Goal: Task Accomplishment & Management: Complete application form

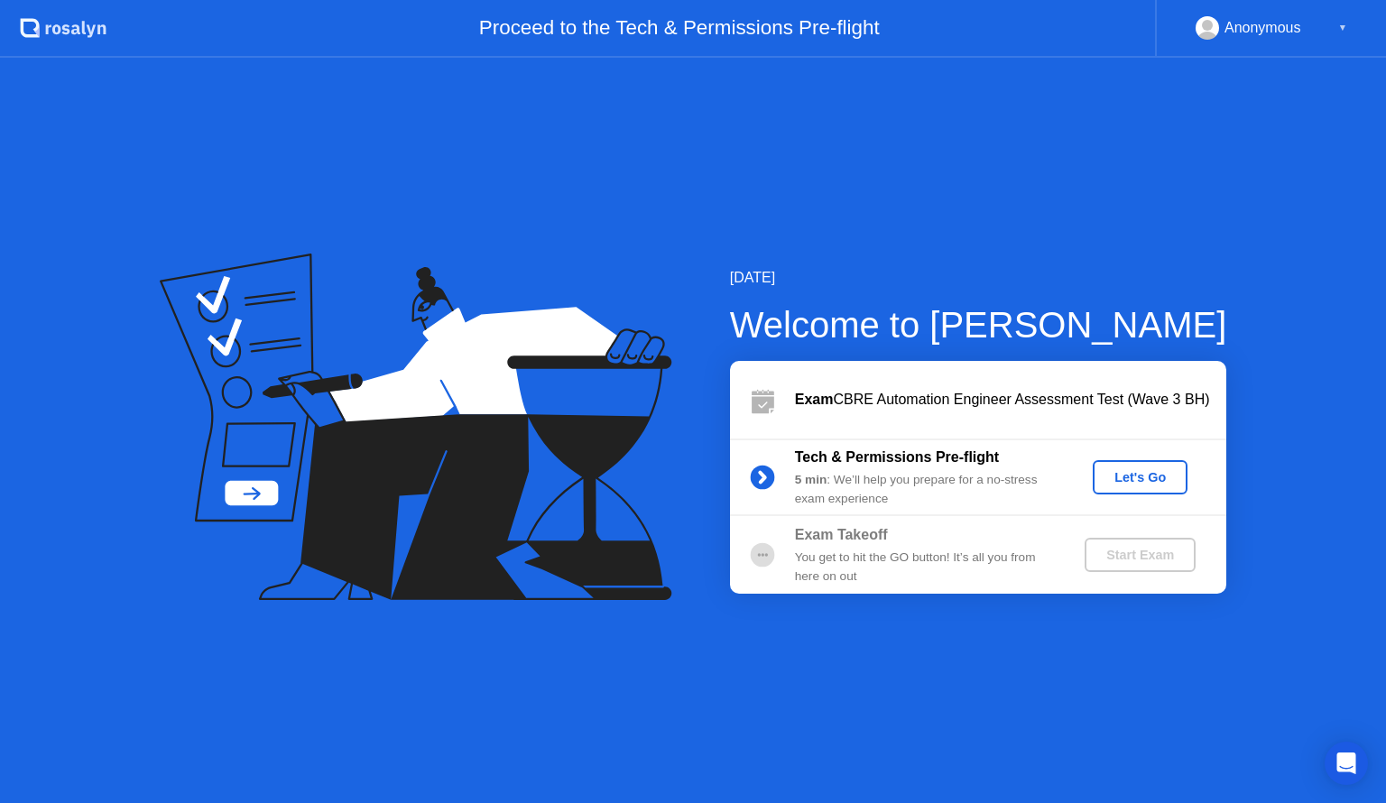
click at [1133, 477] on div "Let's Go" at bounding box center [1140, 477] width 80 height 14
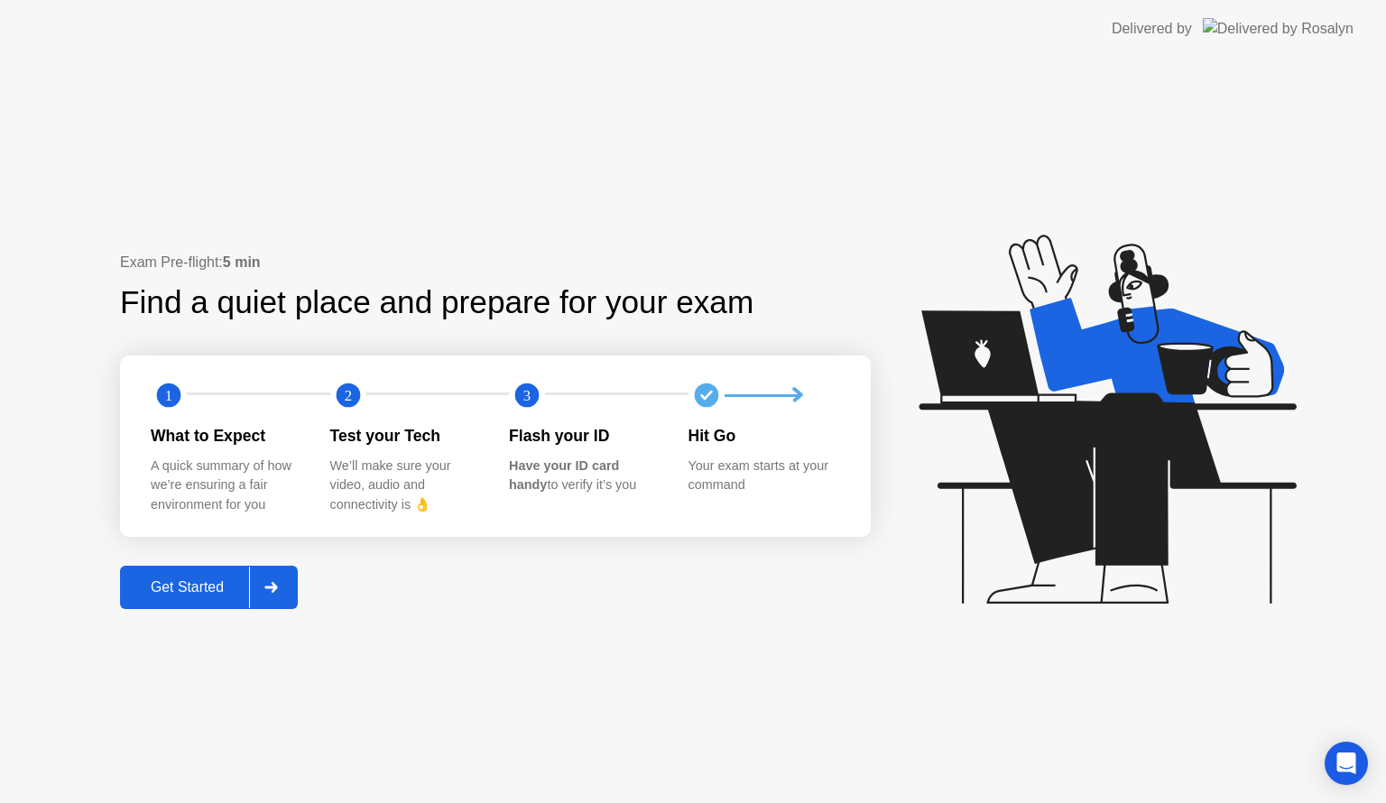
click at [222, 579] on div "Get Started" at bounding box center [187, 587] width 124 height 16
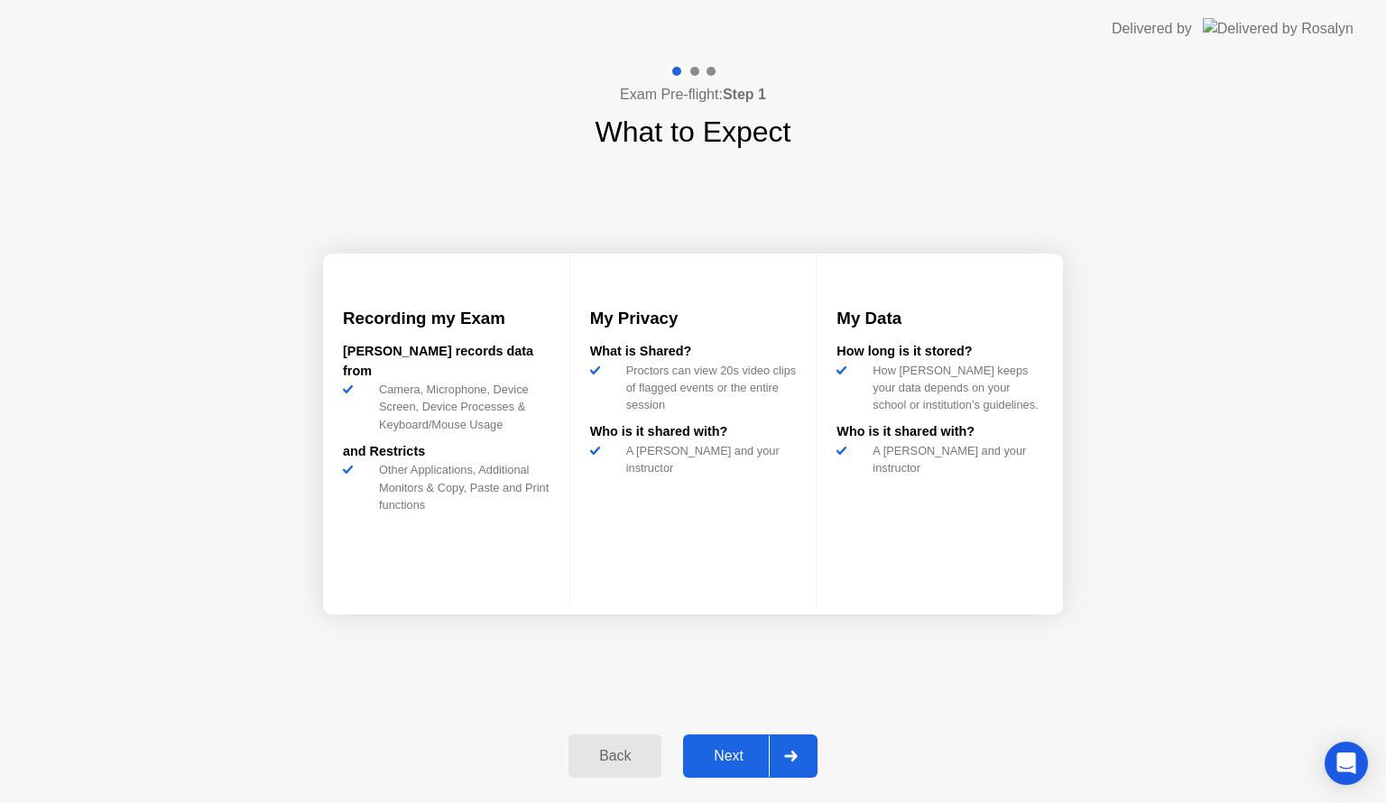
click at [716, 748] on div "Next" at bounding box center [728, 756] width 80 height 16
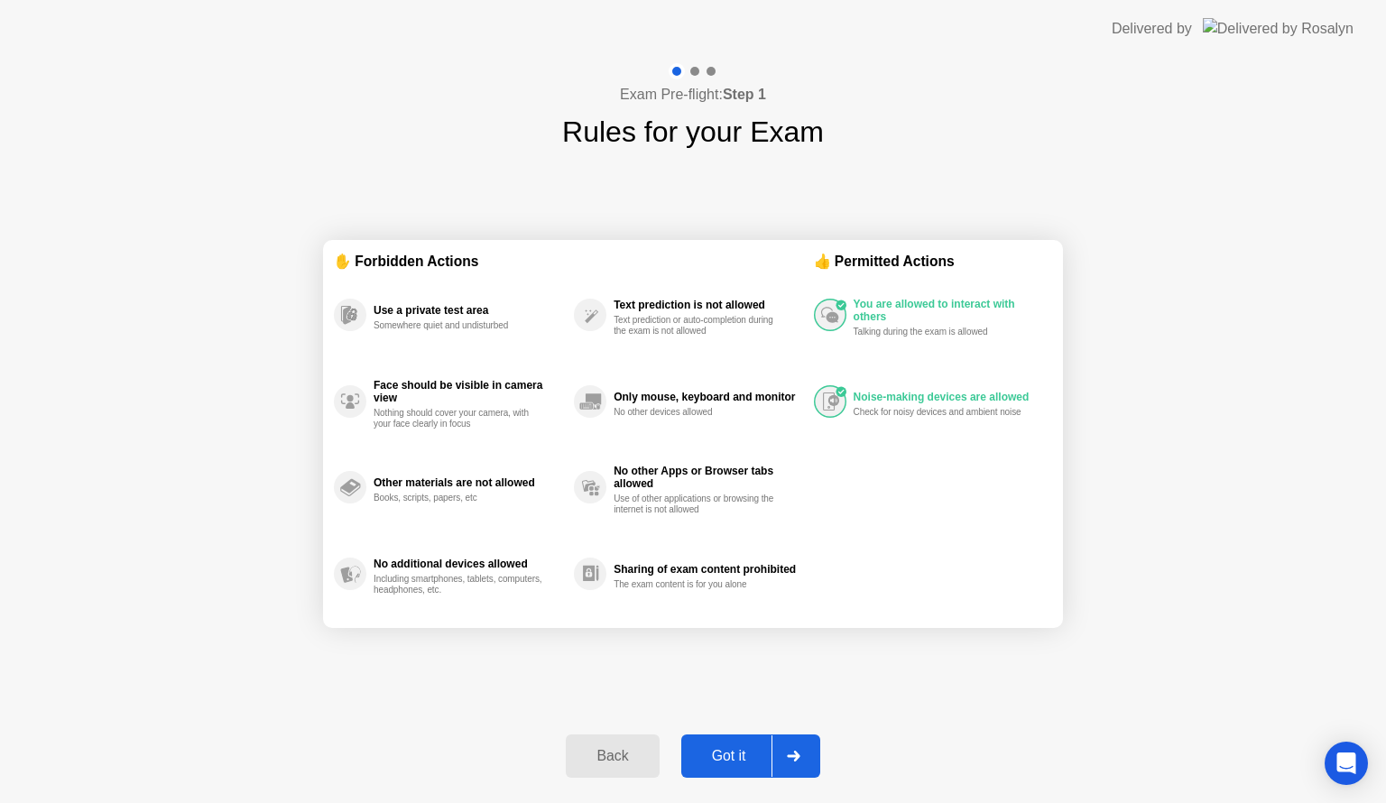
click at [738, 756] on div "Got it" at bounding box center [728, 756] width 85 height 16
select select "**********"
select select "*******"
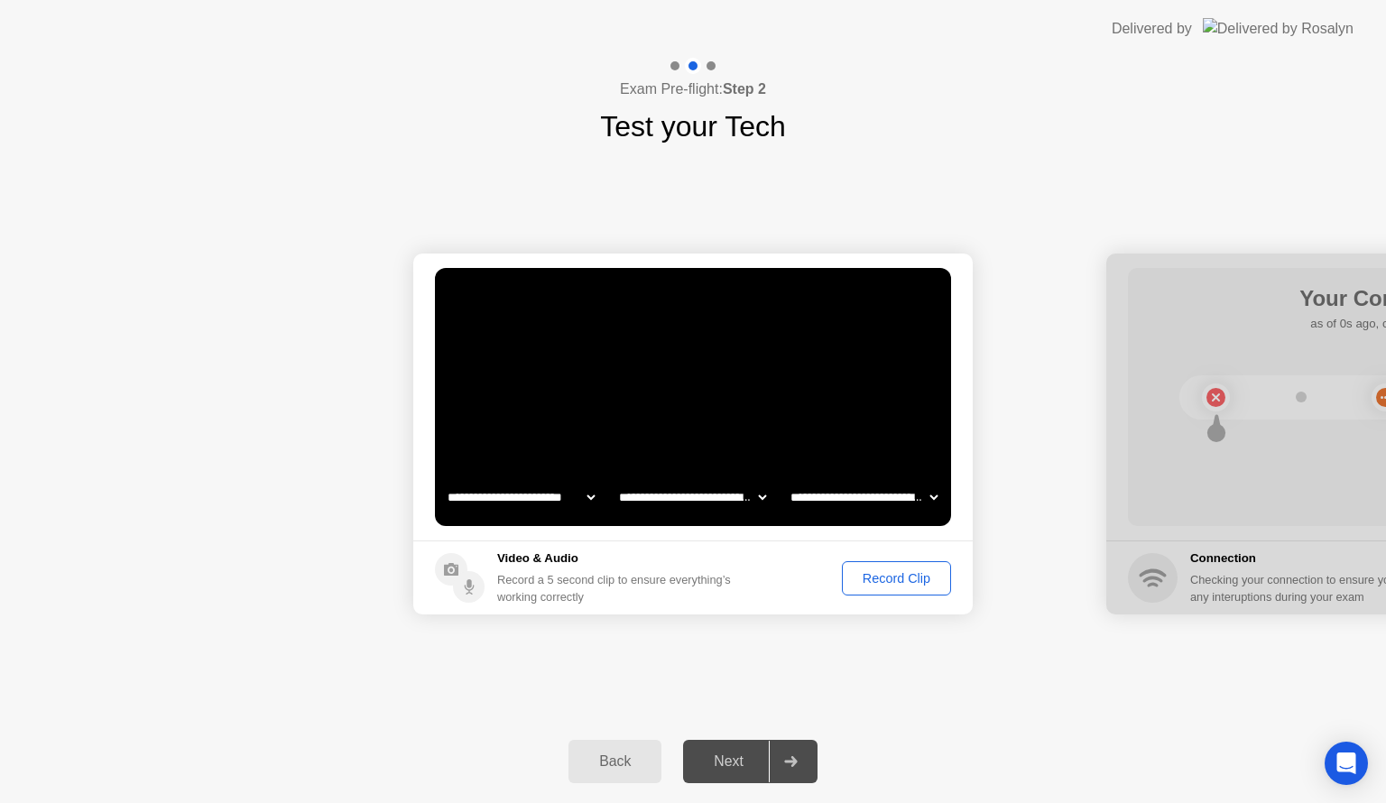
click at [870, 585] on div "Record Clip" at bounding box center [896, 578] width 97 height 14
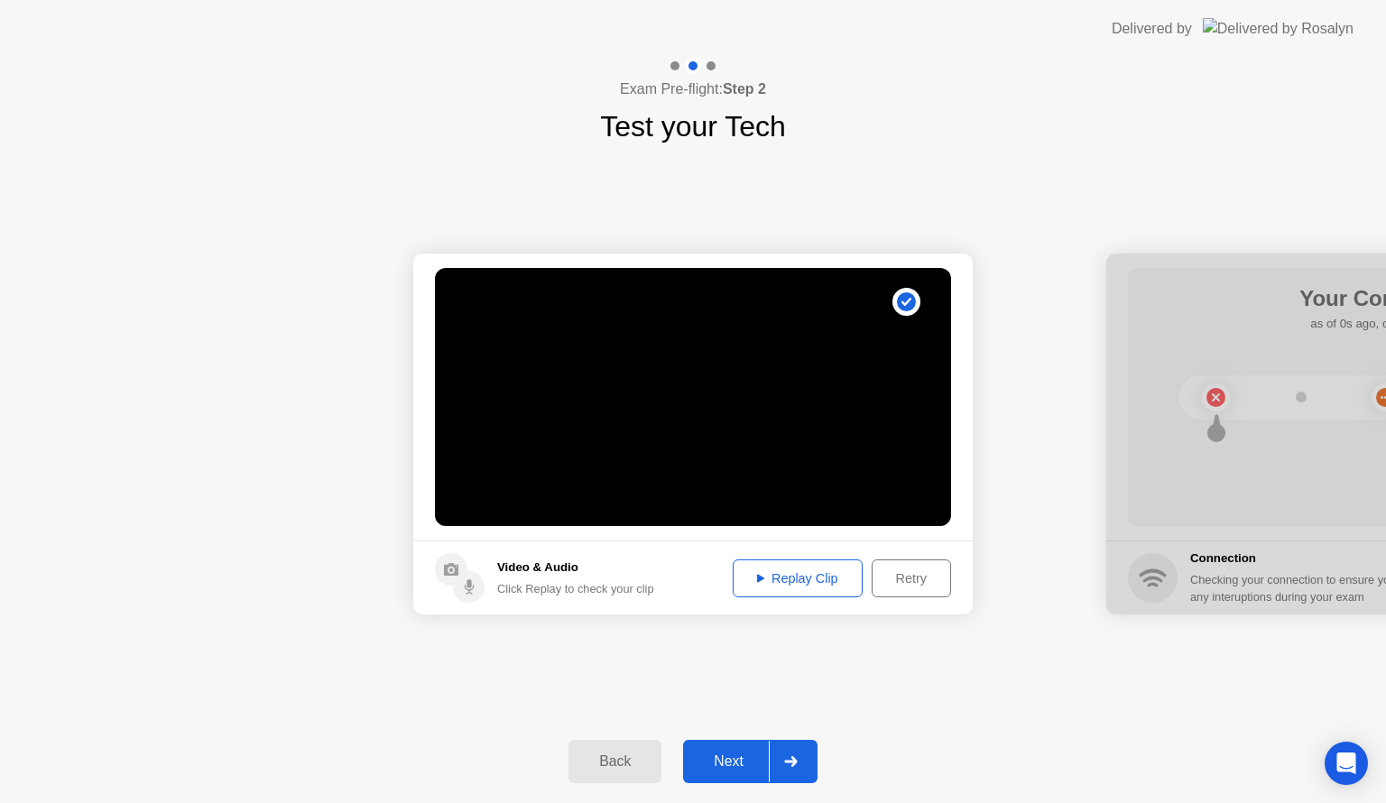
click at [787, 585] on div "Replay Clip" at bounding box center [797, 578] width 117 height 14
click at [753, 753] on div "Next" at bounding box center [728, 761] width 80 height 16
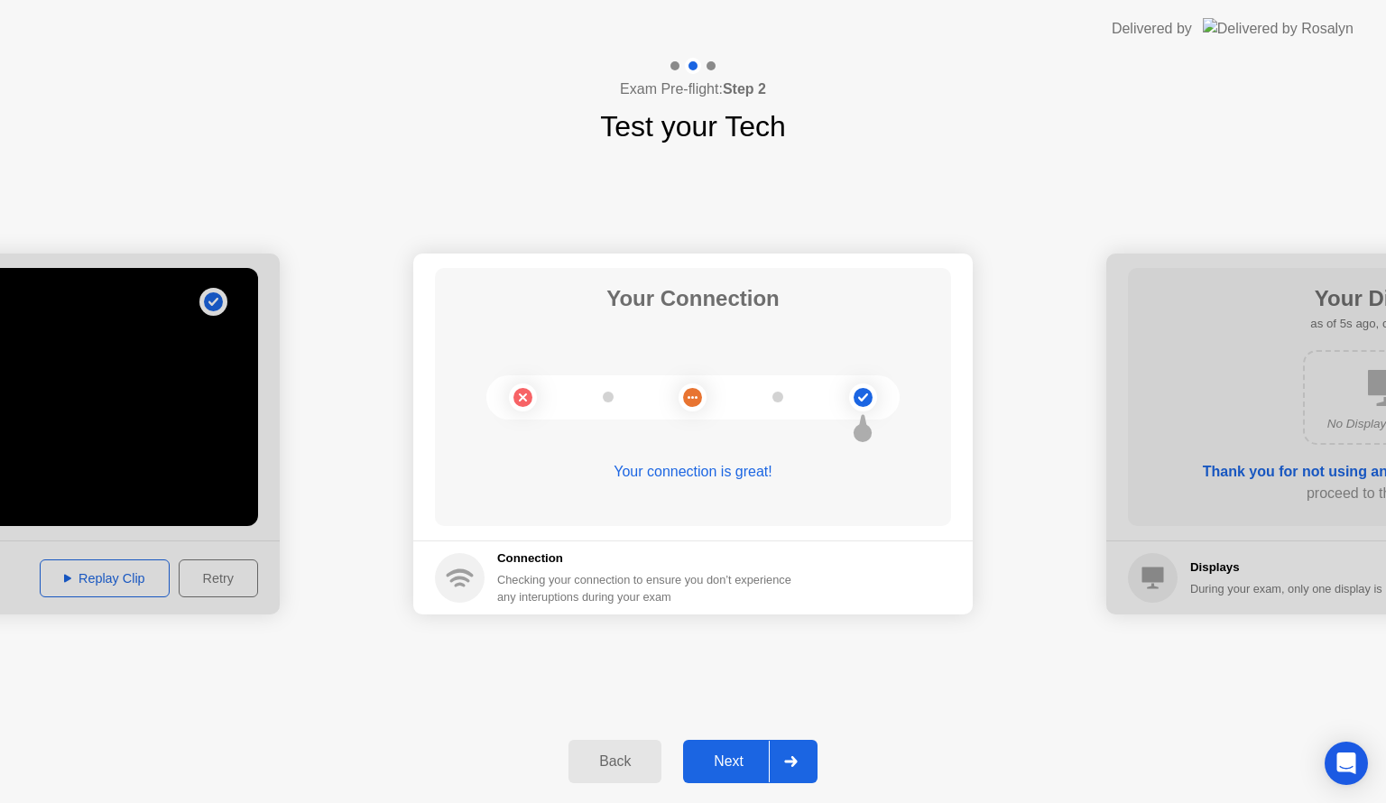
click at [753, 753] on div "Next" at bounding box center [728, 761] width 80 height 16
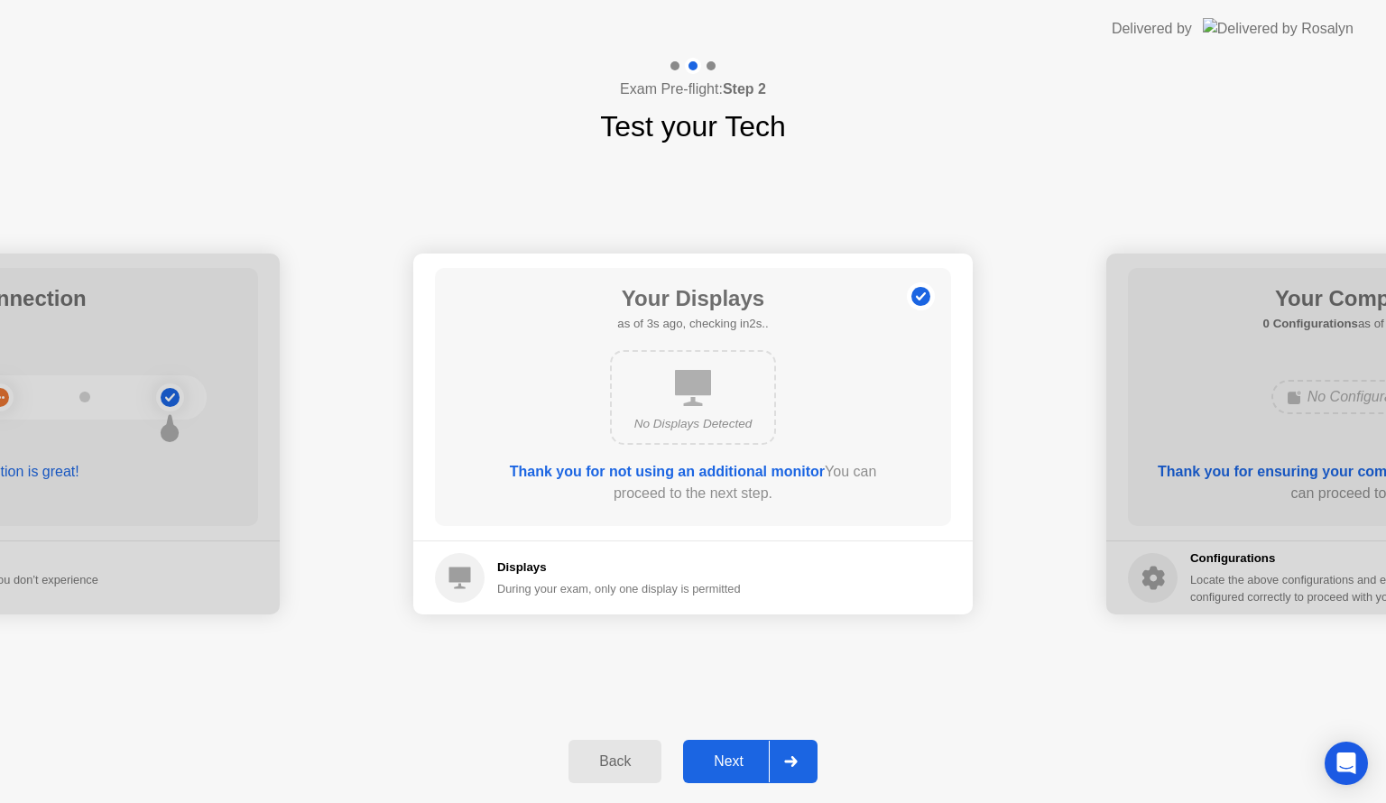
click at [751, 765] on div "Next" at bounding box center [728, 761] width 80 height 16
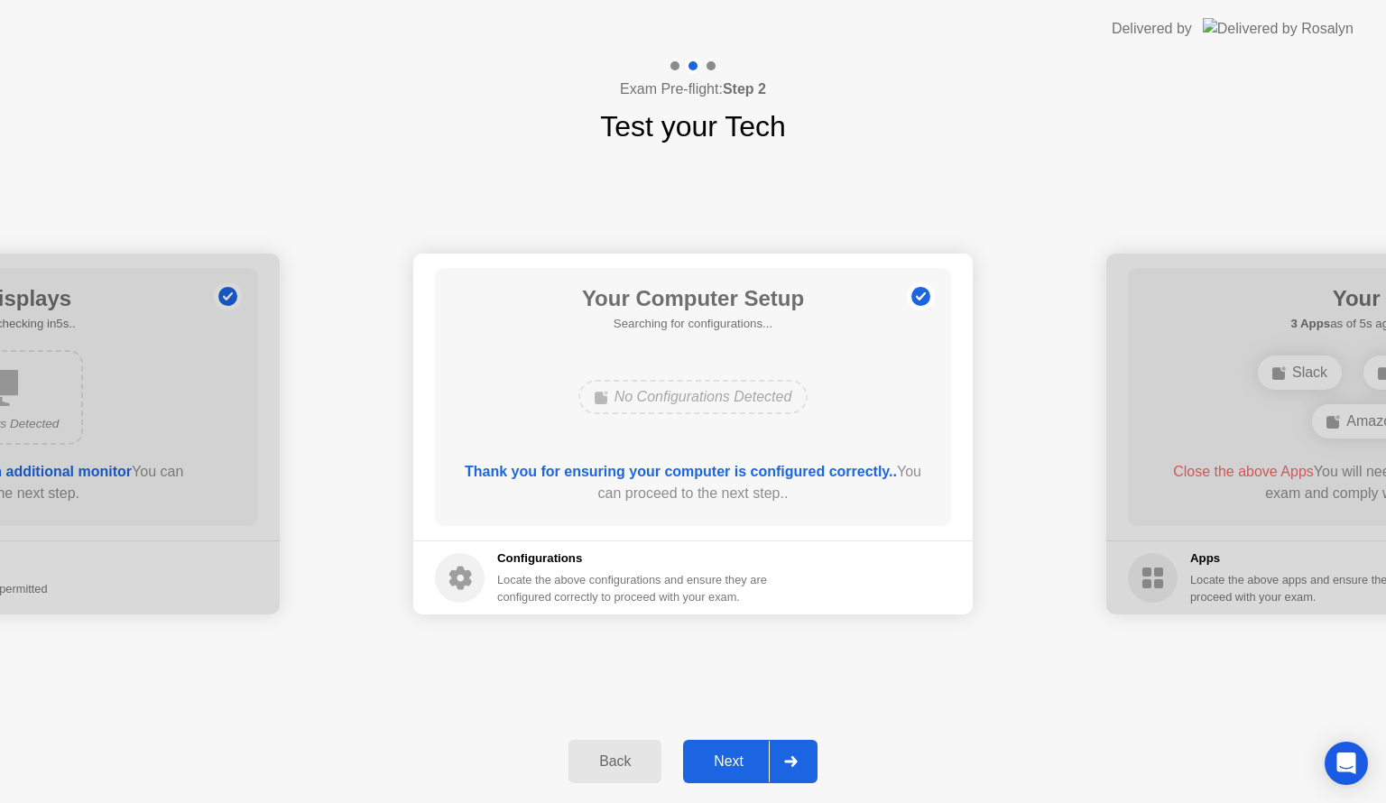
click at [751, 765] on div "Next" at bounding box center [728, 761] width 80 height 16
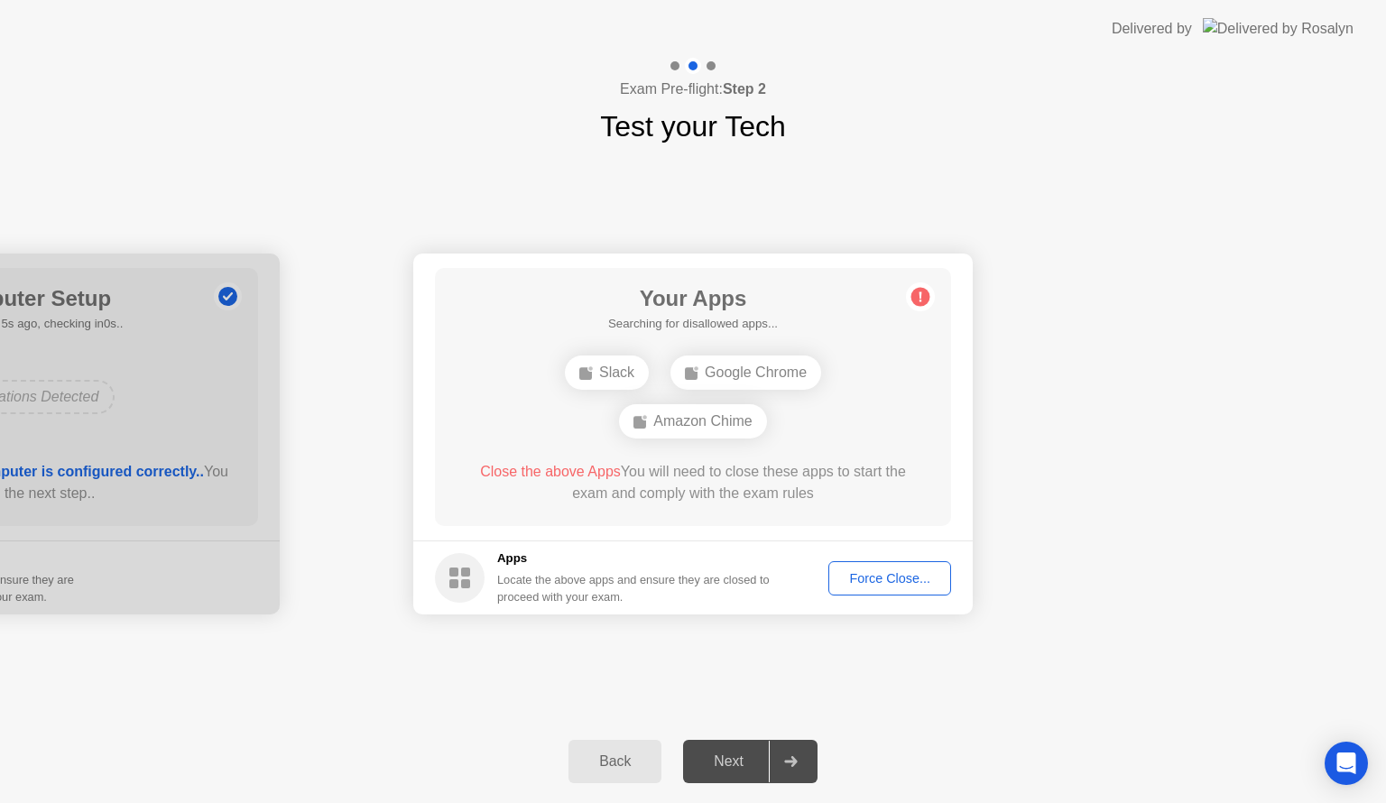
click at [715, 553] on h5 "Apps" at bounding box center [633, 558] width 273 height 18
click at [862, 577] on div "Force Close..." at bounding box center [889, 578] width 110 height 14
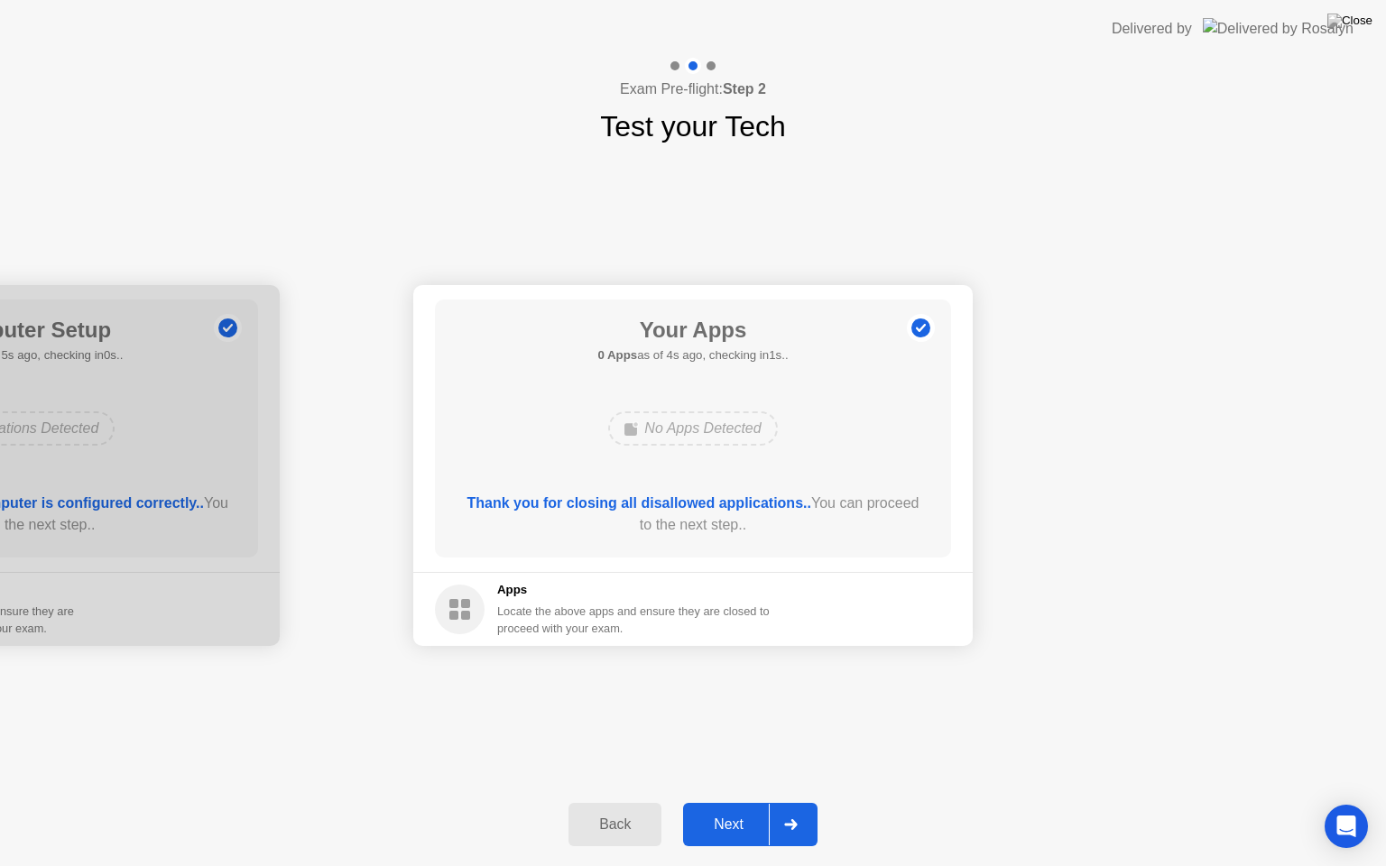
click at [717, 802] on div "Next" at bounding box center [728, 824] width 80 height 16
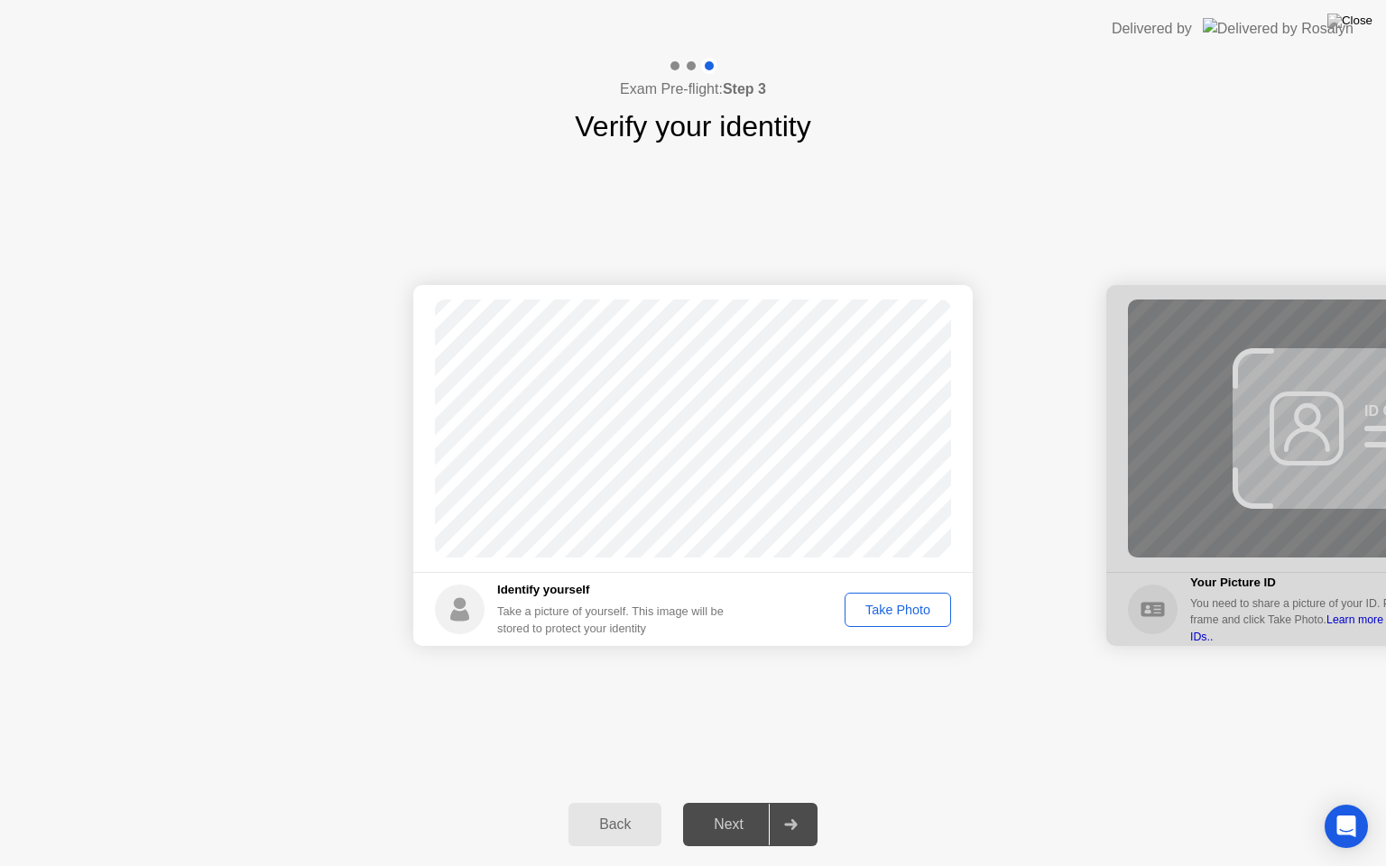
click at [874, 612] on div "Take Photo" at bounding box center [898, 610] width 94 height 14
click at [718, 802] on div "Next" at bounding box center [728, 824] width 80 height 16
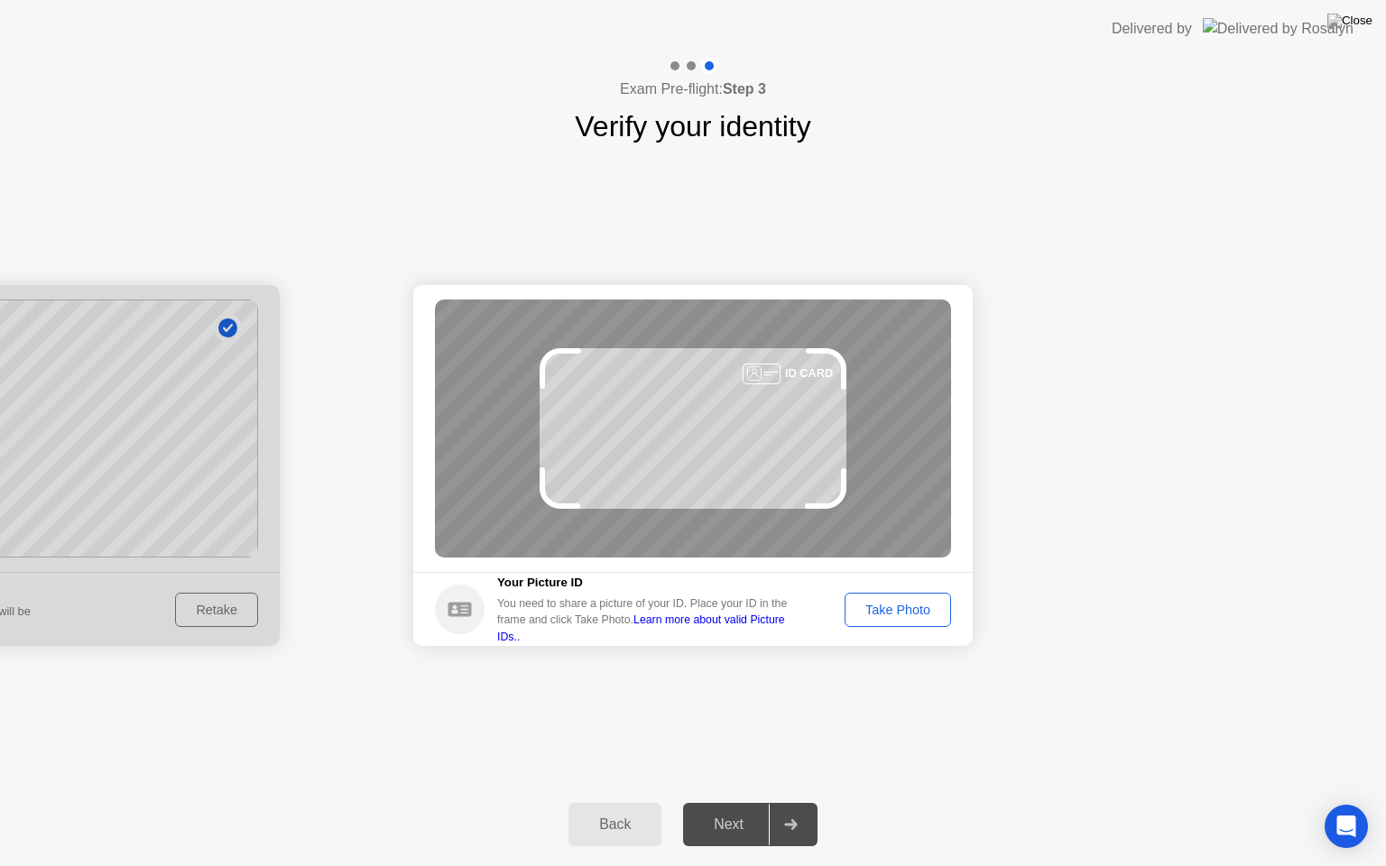
click at [872, 607] on div "Take Photo" at bounding box center [898, 610] width 94 height 14
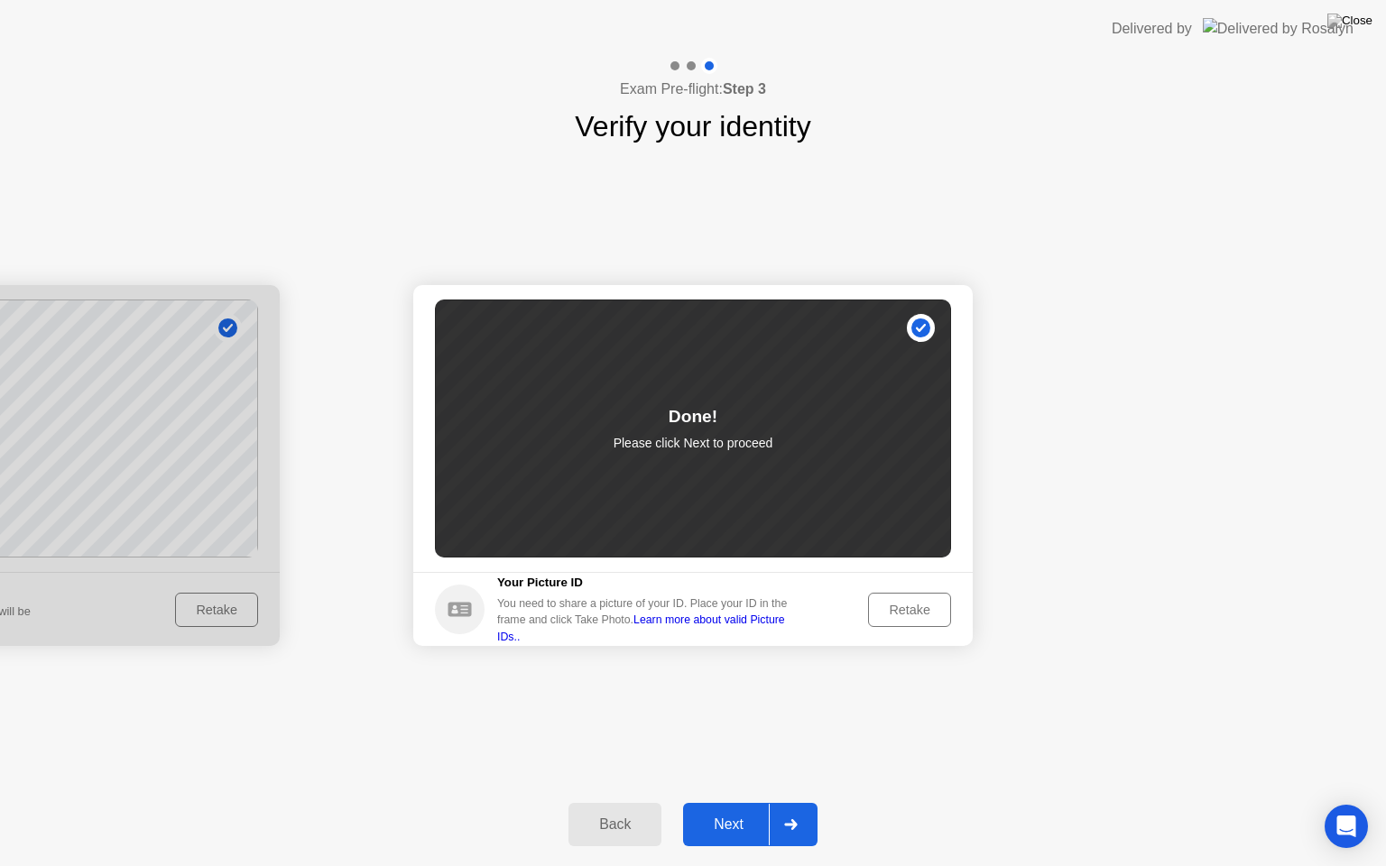
click at [723, 802] on div "Next" at bounding box center [728, 824] width 80 height 16
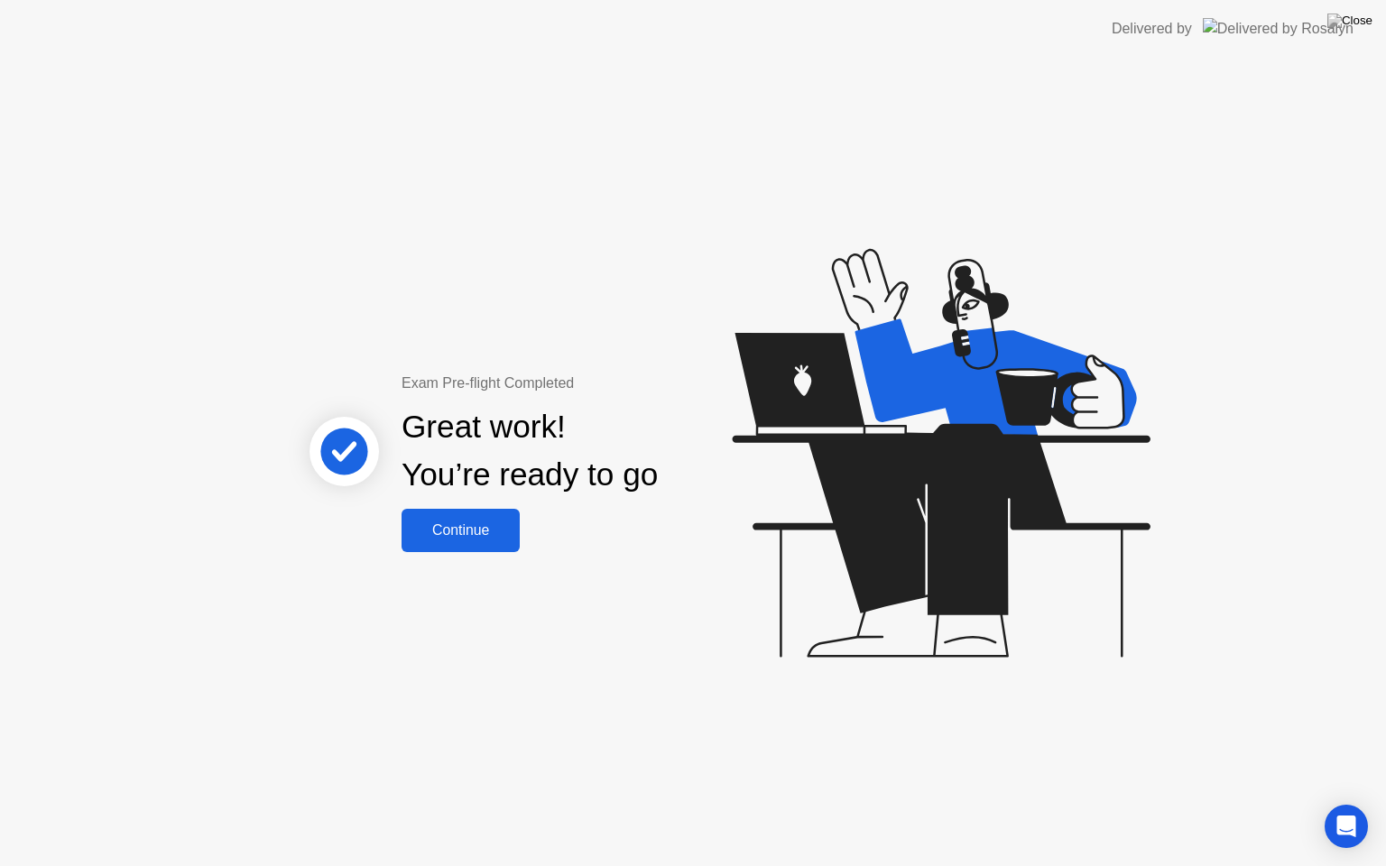
click at [454, 538] on div "Continue" at bounding box center [460, 530] width 107 height 16
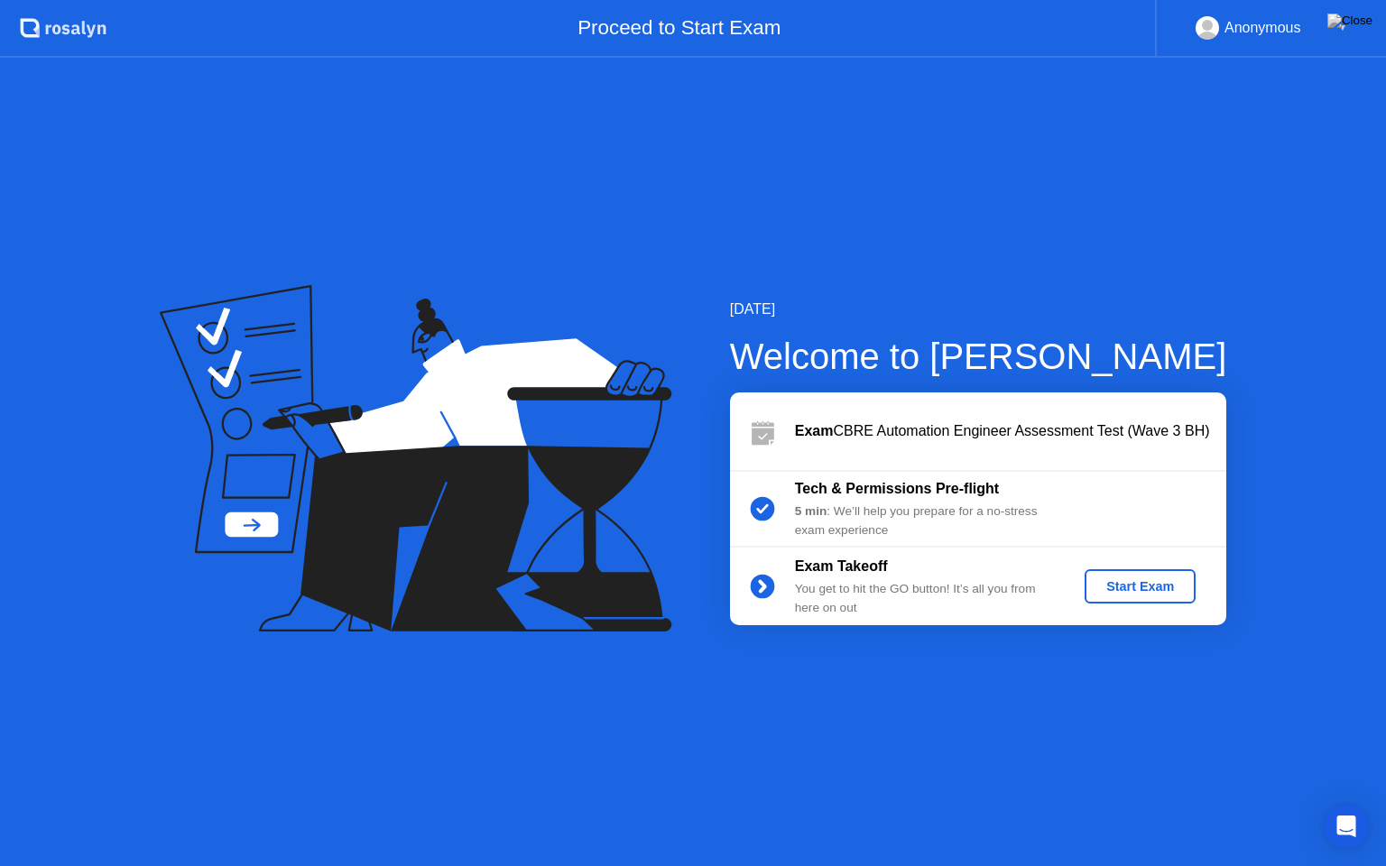
click at [1119, 580] on div "Start Exam" at bounding box center [1139, 586] width 97 height 14
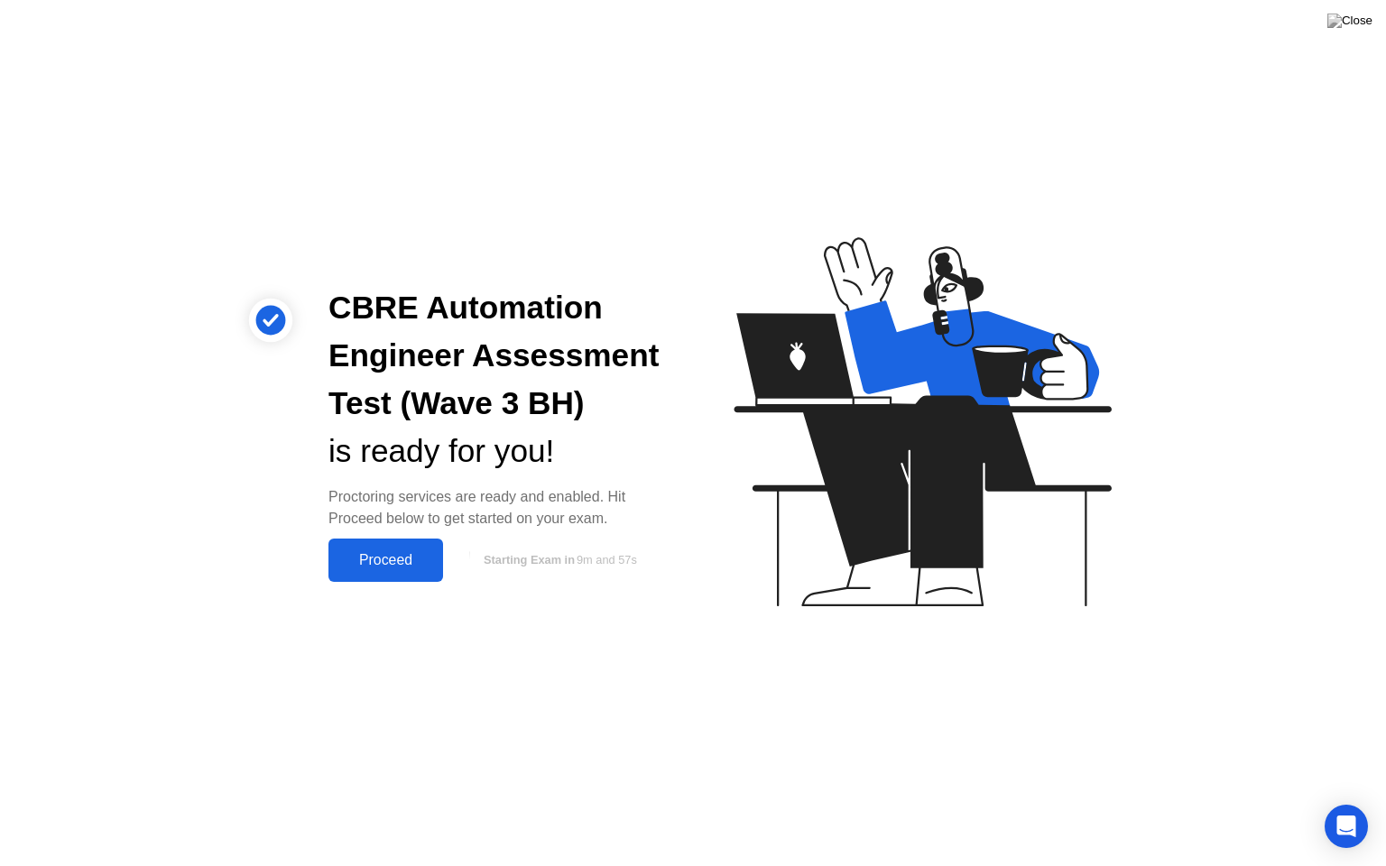
click at [421, 554] on div "Proceed" at bounding box center [386, 560] width 104 height 16
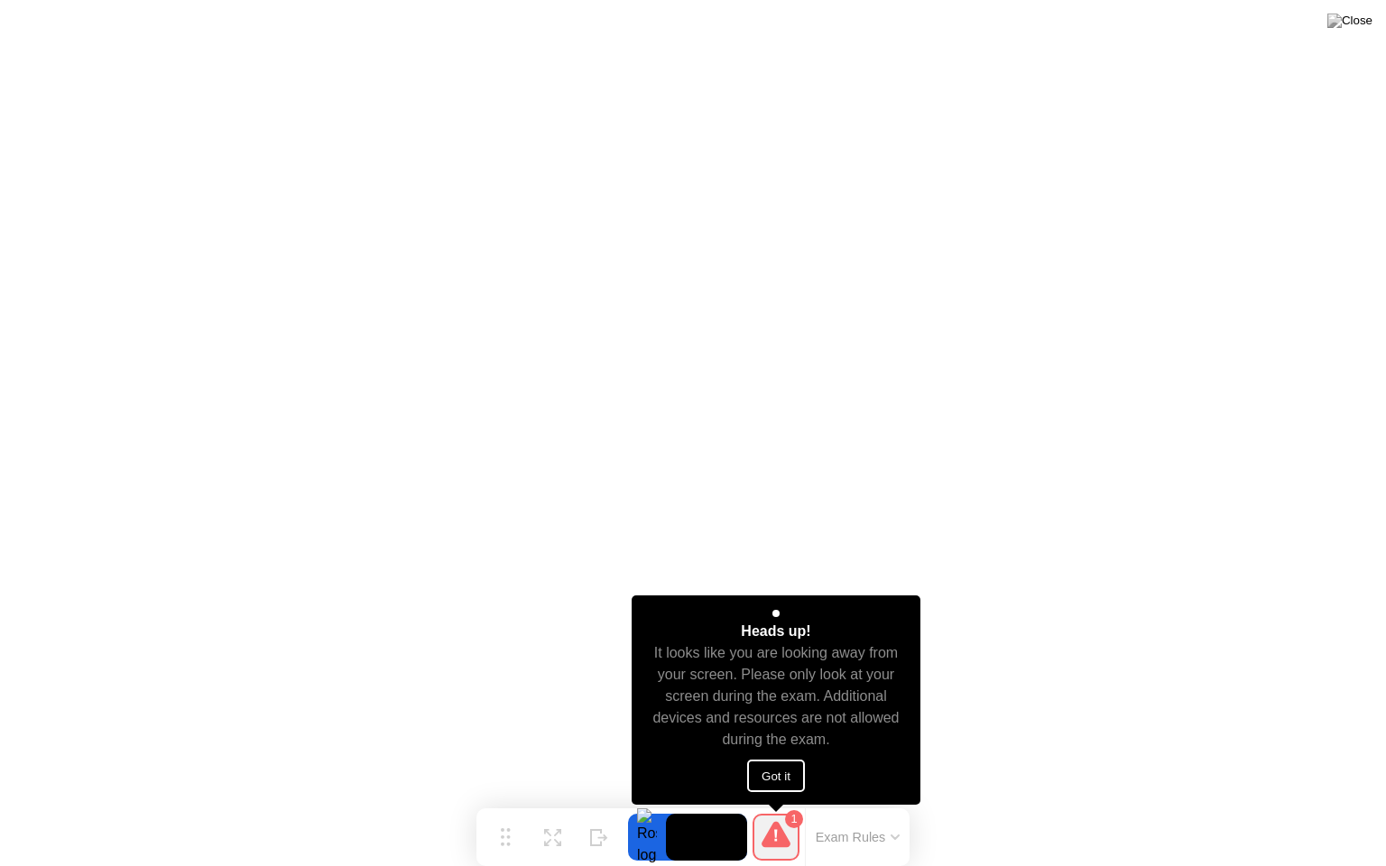
click at [772, 772] on button "Got it" at bounding box center [776, 776] width 58 height 32
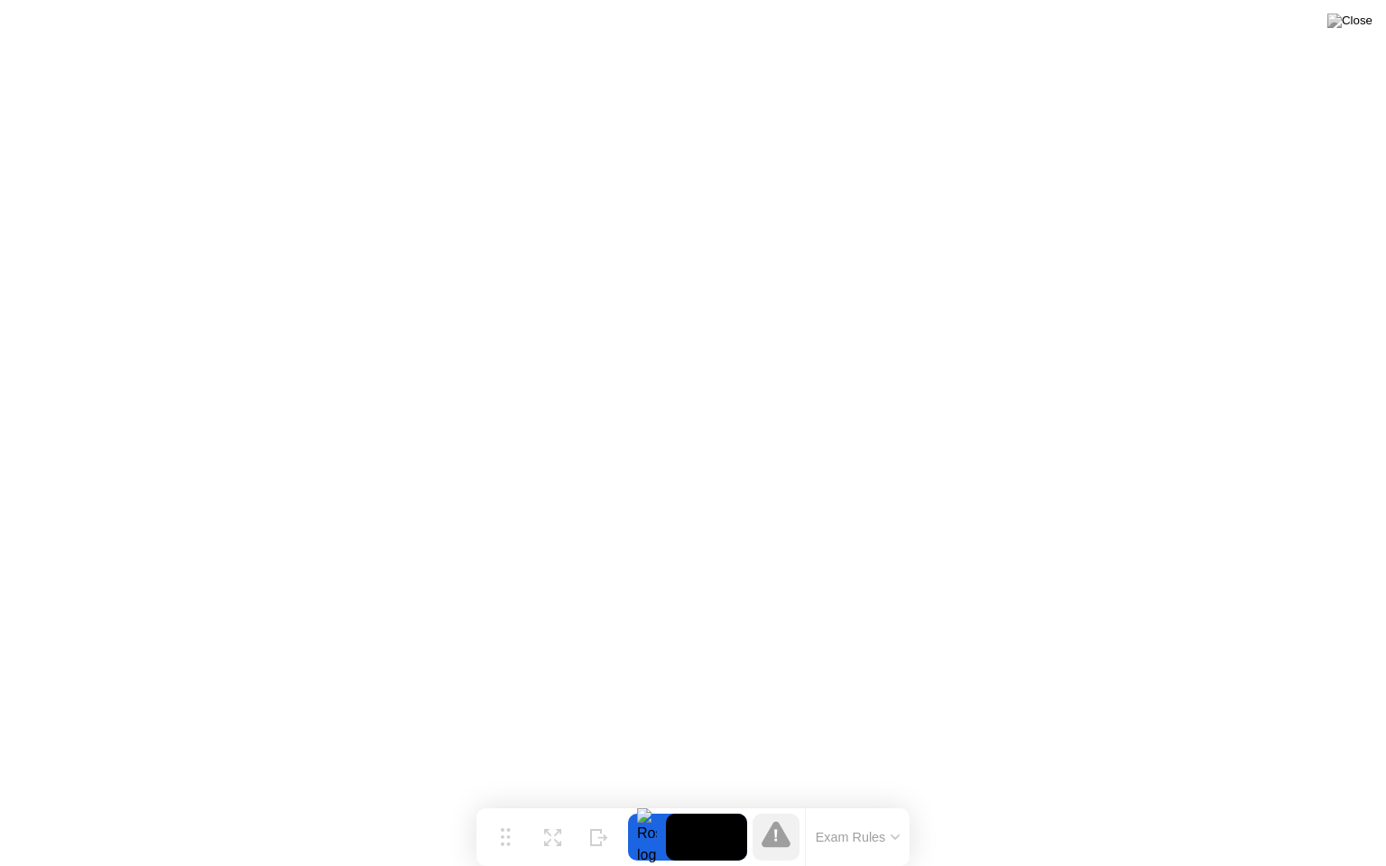
click at [871, 802] on button "Exam Rules" at bounding box center [858, 837] width 96 height 16
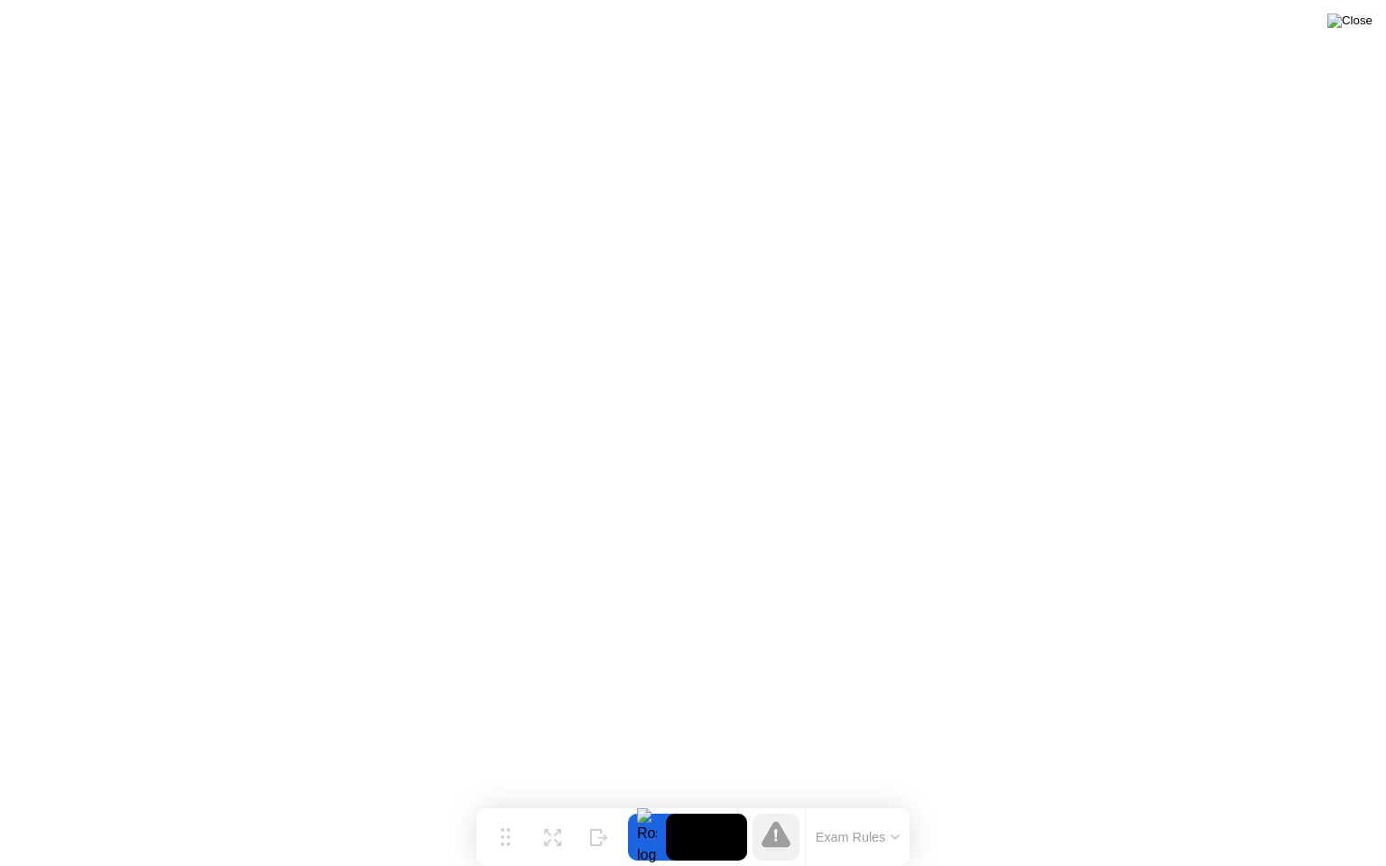
click at [1367, 28] on img at bounding box center [1349, 21] width 45 height 14
